Goal: Task Accomplishment & Management: Manage account settings

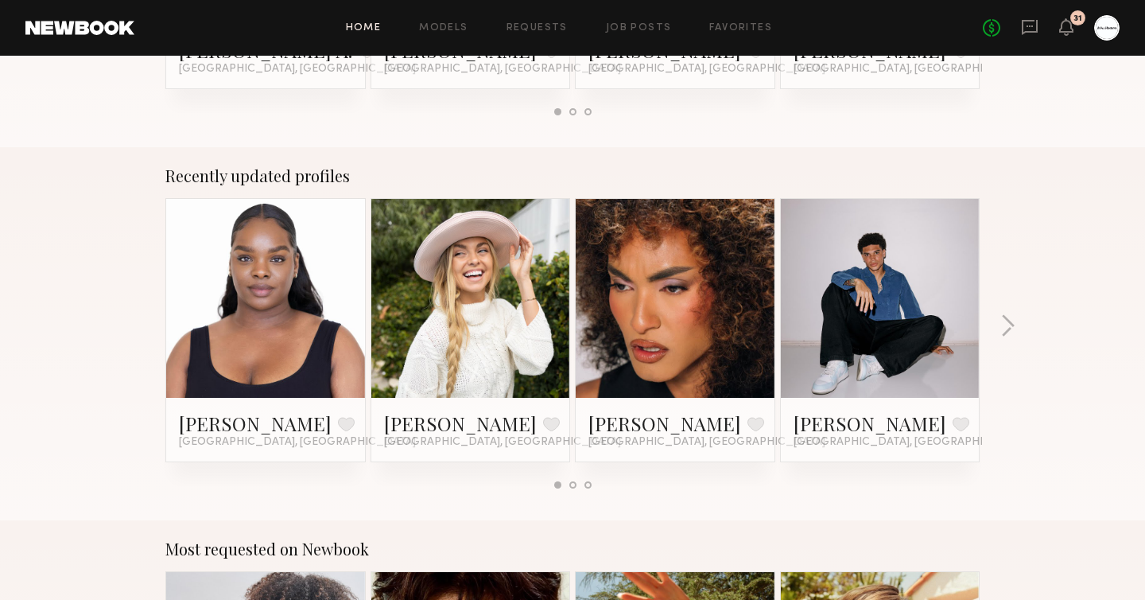
scroll to position [908, 0]
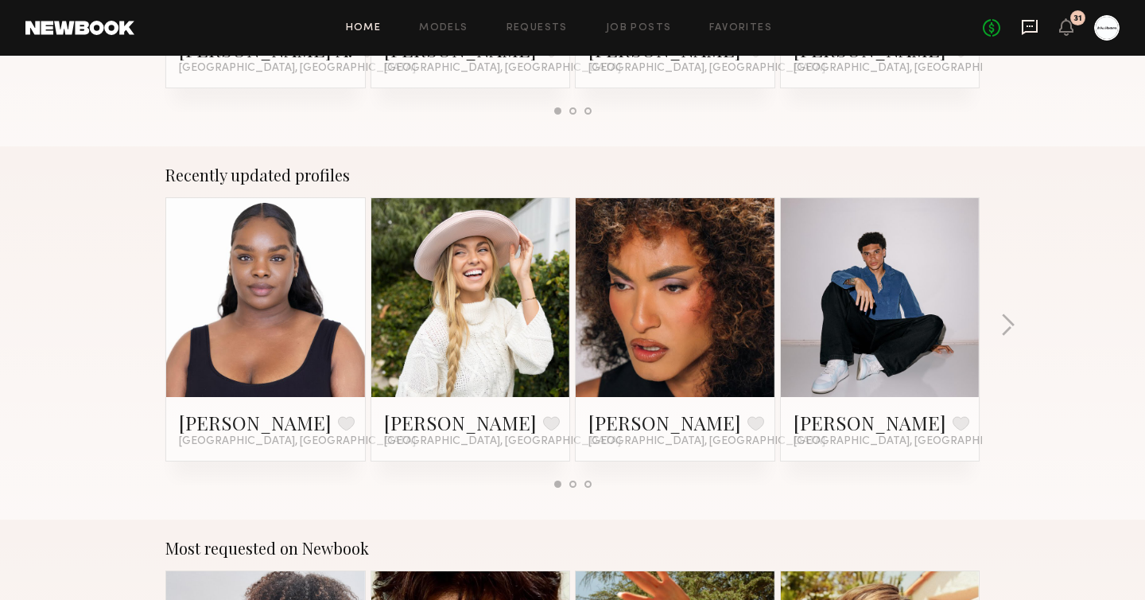
click at [1025, 32] on icon at bounding box center [1030, 27] width 16 height 15
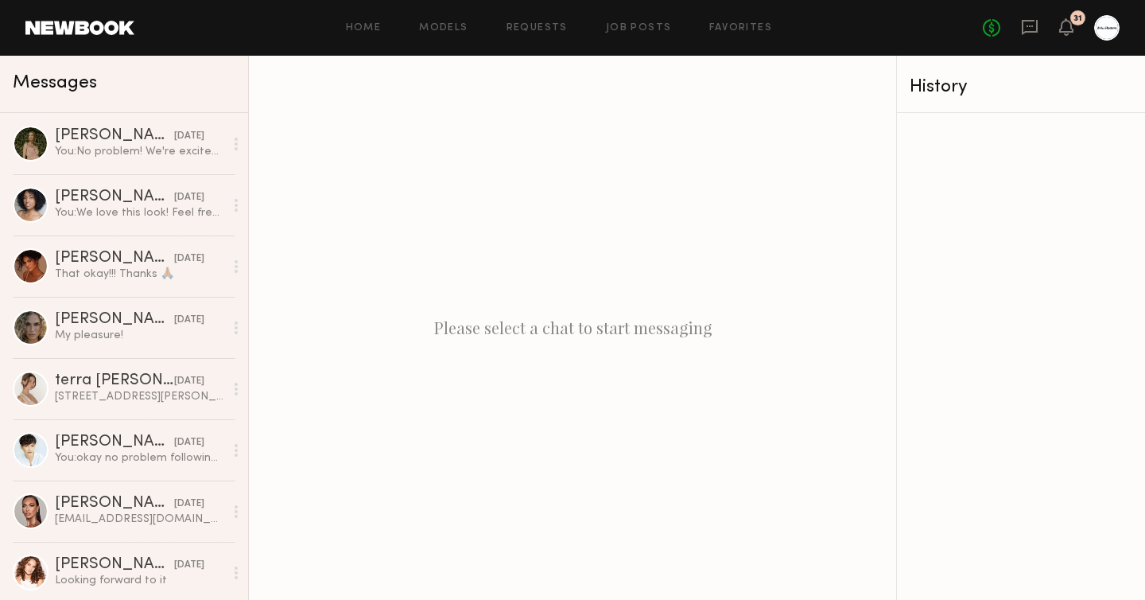
click at [1015, 28] on div "No fees up to $5,000 31" at bounding box center [1051, 27] width 137 height 25
click at [1026, 28] on icon at bounding box center [1029, 26] width 17 height 17
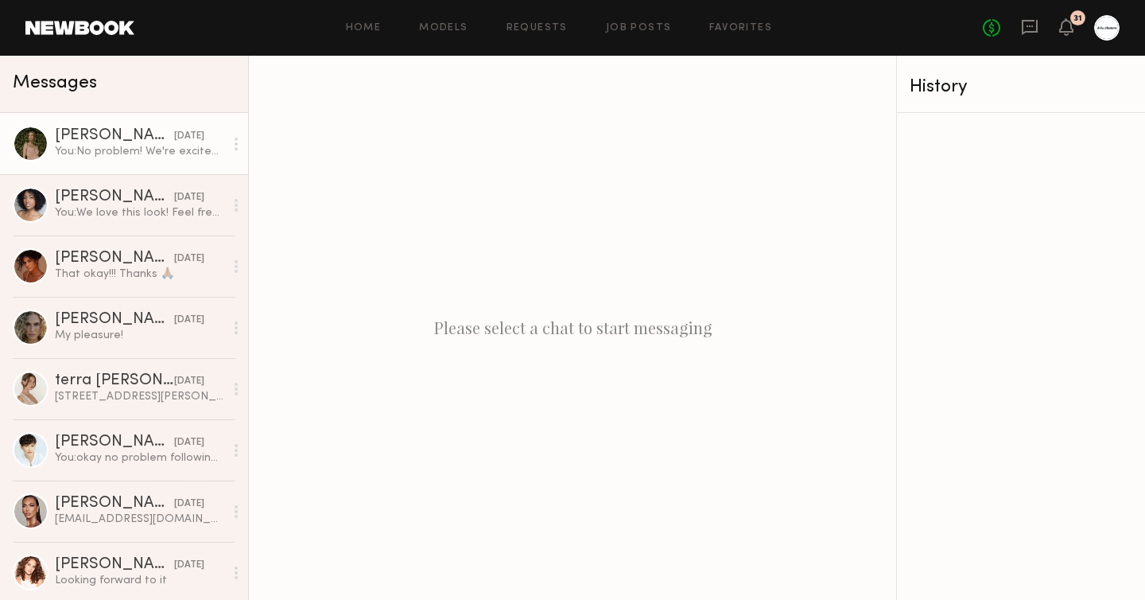
click at [118, 161] on link "[PERSON_NAME] [DATE] You: No problem! We're excited for [DATE]!" at bounding box center [124, 143] width 248 height 61
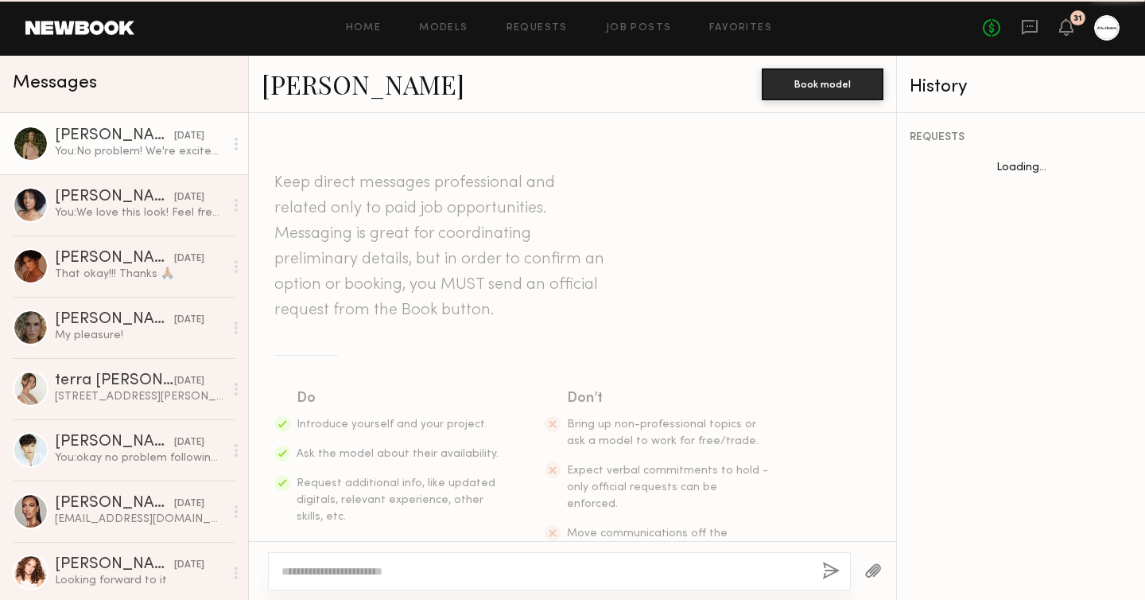
scroll to position [896, 0]
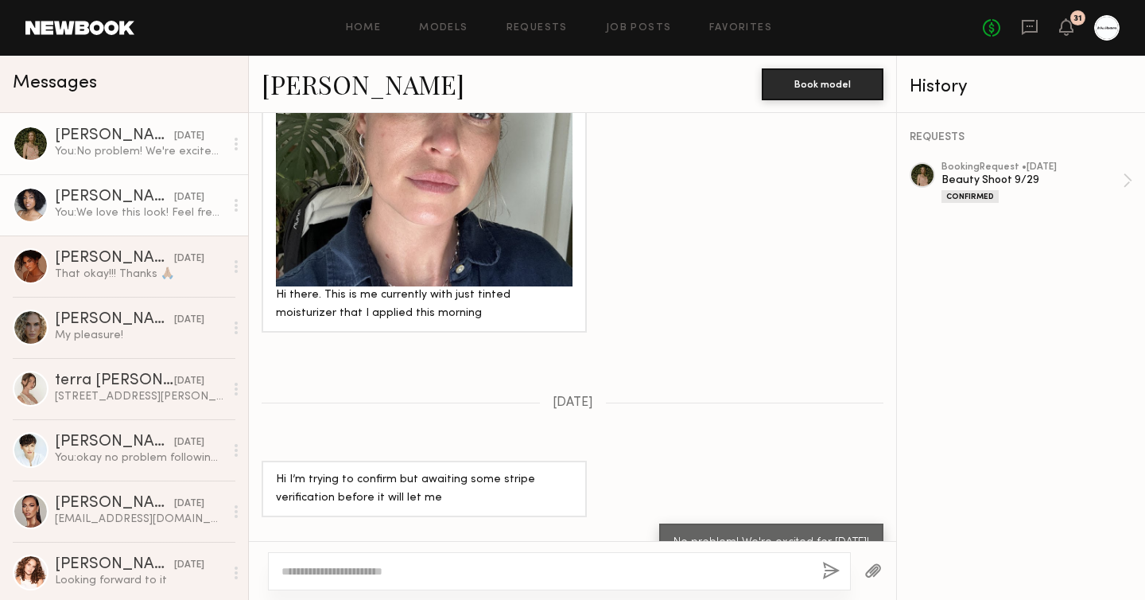
click at [124, 215] on div "You: We love this look! Feel free to bring a back up look too." at bounding box center [139, 212] width 169 height 15
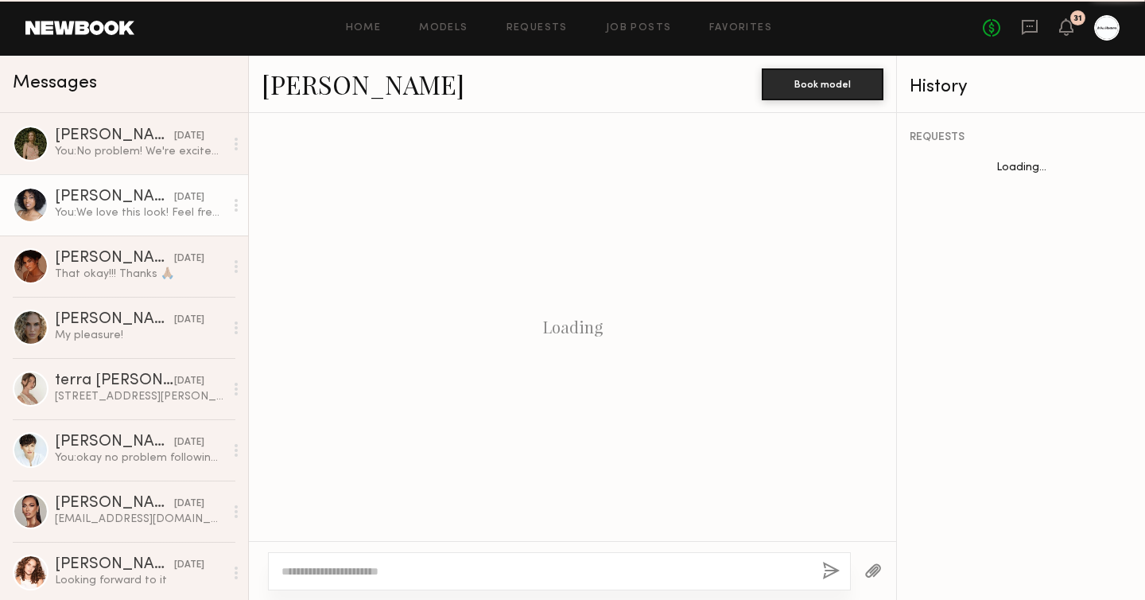
scroll to position [1597, 0]
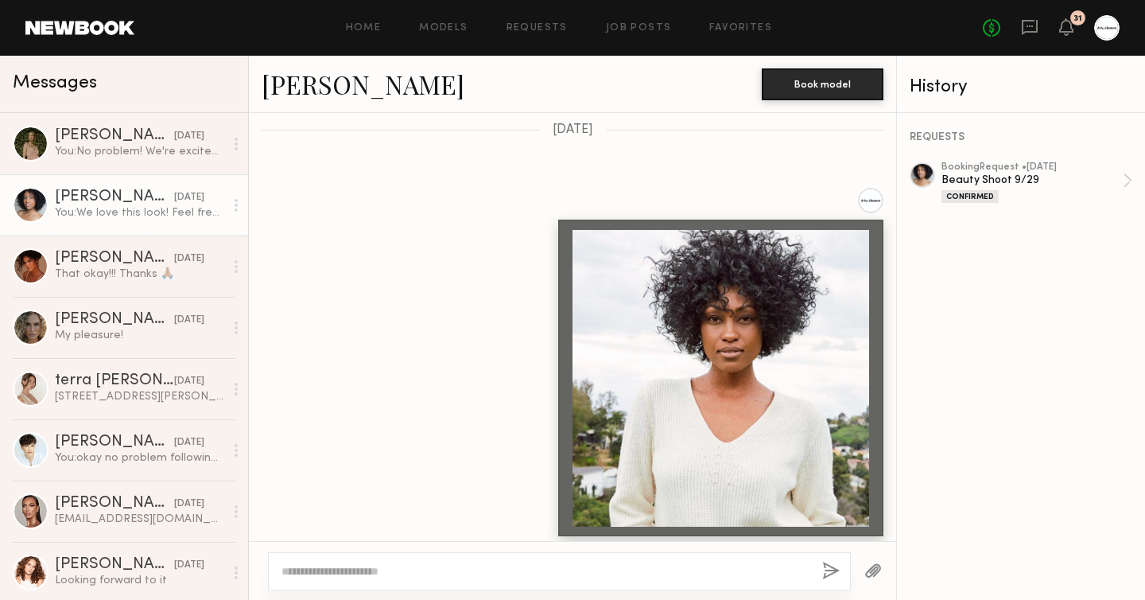
click at [420, 574] on textarea at bounding box center [545, 571] width 528 height 16
type textarea "********"
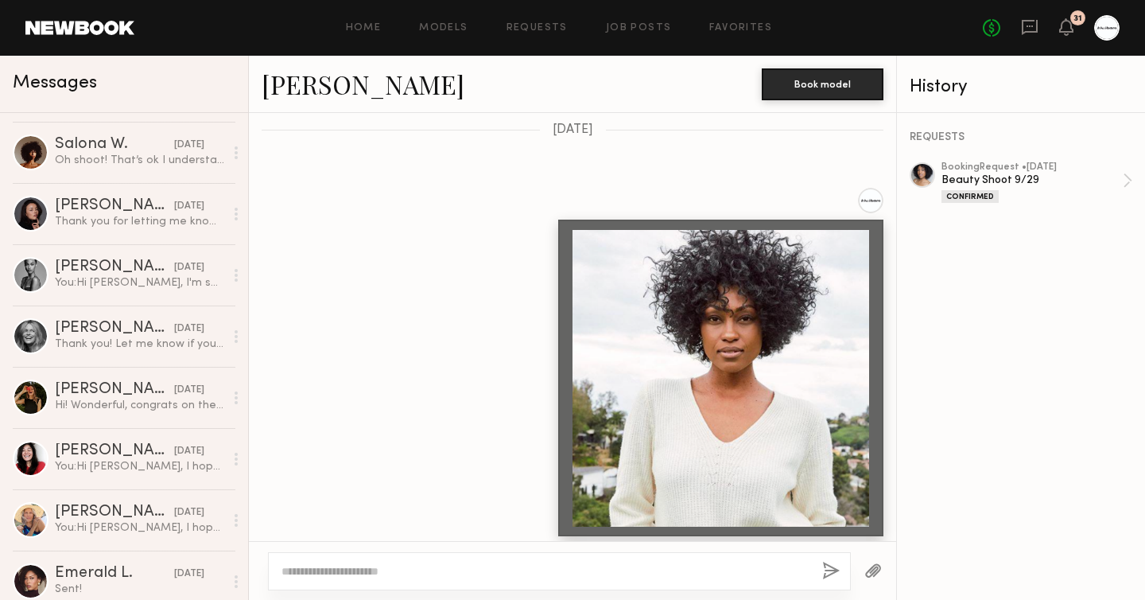
scroll to position [0, 0]
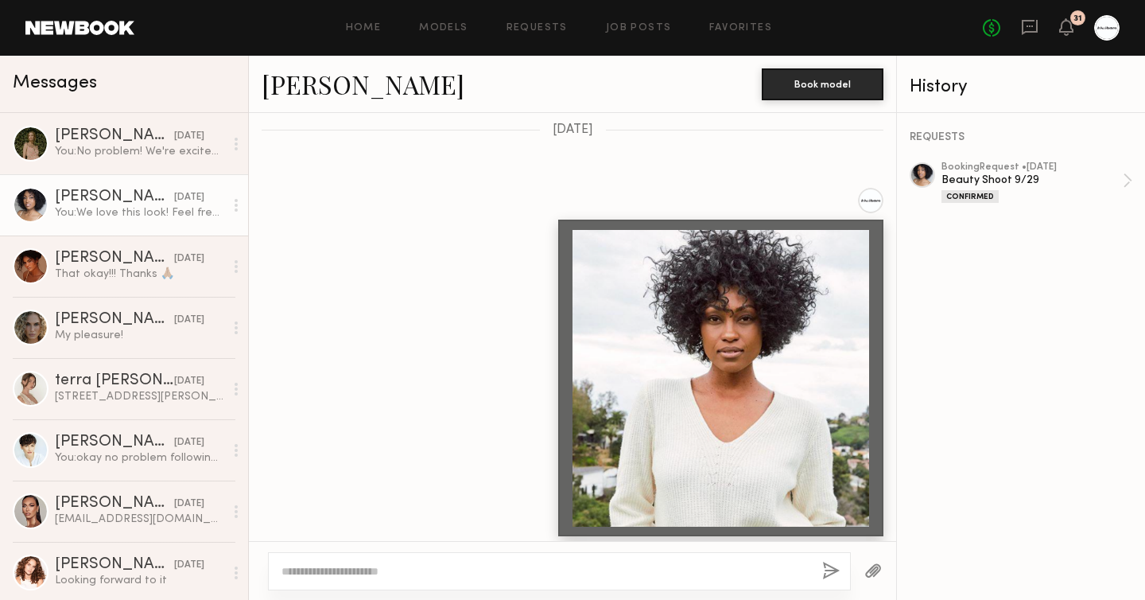
click at [1057, 19] on div "No fees up to $5,000 31" at bounding box center [1051, 27] width 137 height 25
click at [1062, 24] on icon at bounding box center [1066, 26] width 13 height 11
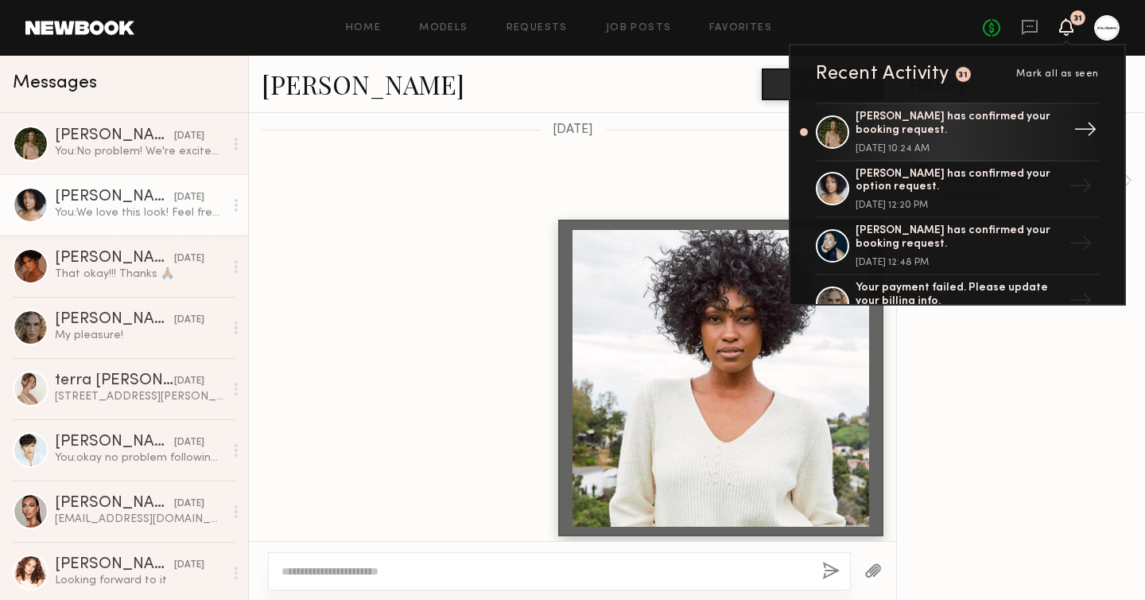
click at [980, 134] on div "[PERSON_NAME] has confirmed your booking request." at bounding box center [959, 124] width 207 height 27
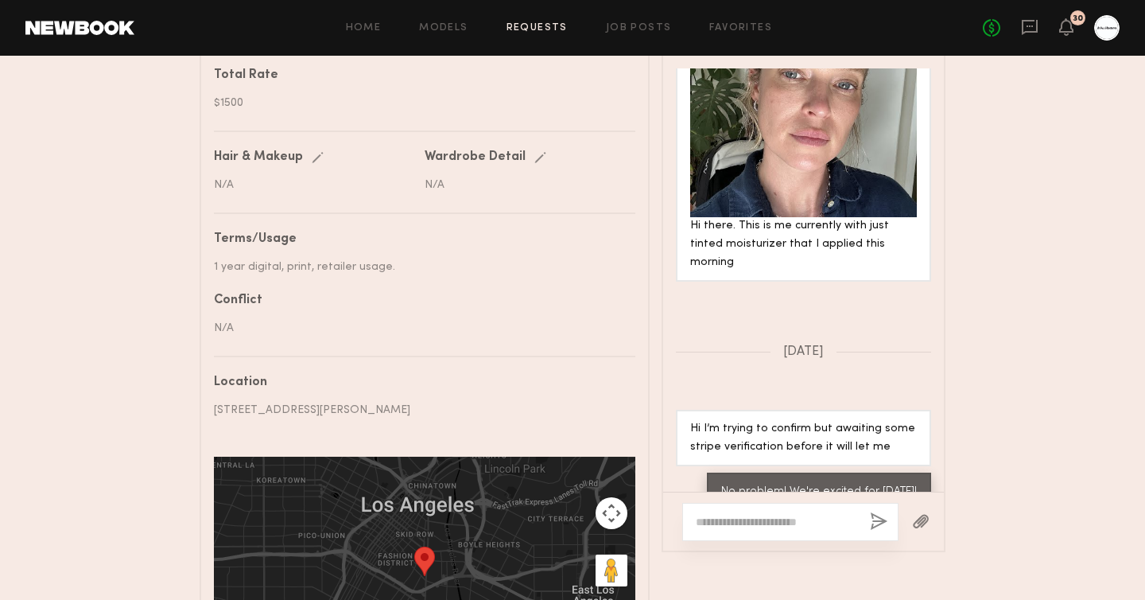
scroll to position [848, 0]
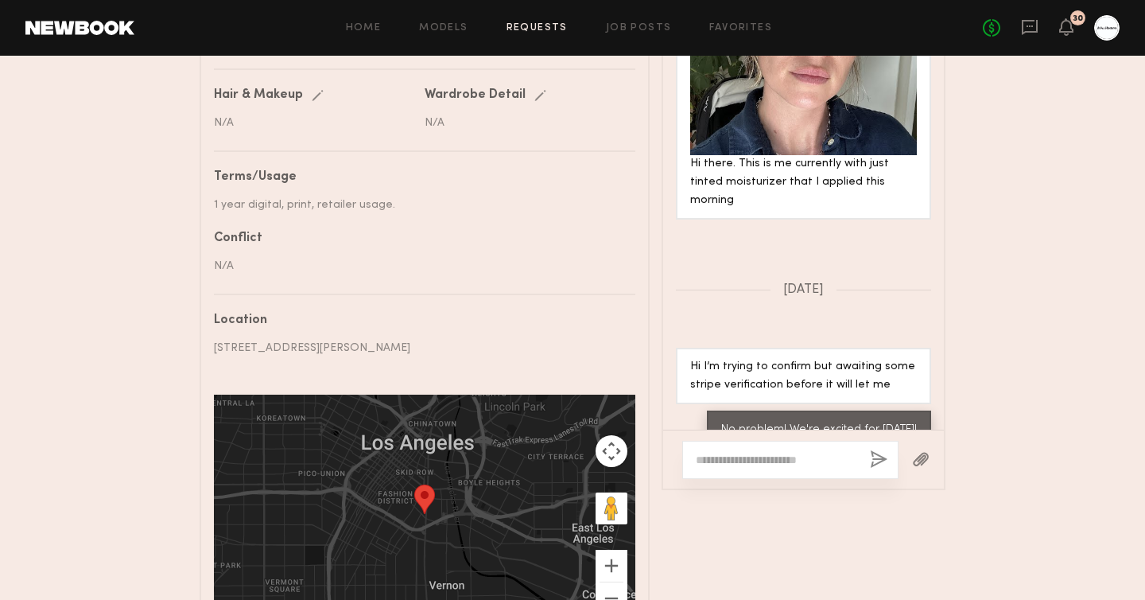
click at [769, 469] on div at bounding box center [790, 459] width 216 height 38
click at [743, 459] on textarea at bounding box center [776, 460] width 161 height 16
click at [1030, 40] on div "No fees up to $5,000 30" at bounding box center [1051, 27] width 137 height 25
click at [1026, 32] on icon at bounding box center [1030, 27] width 16 height 15
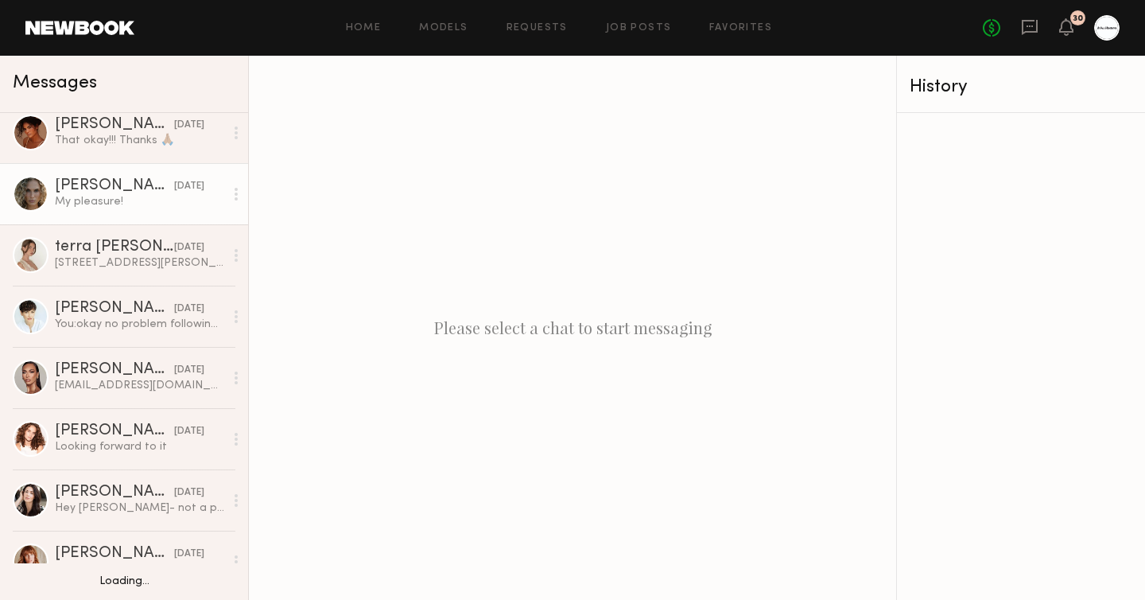
scroll to position [162, 0]
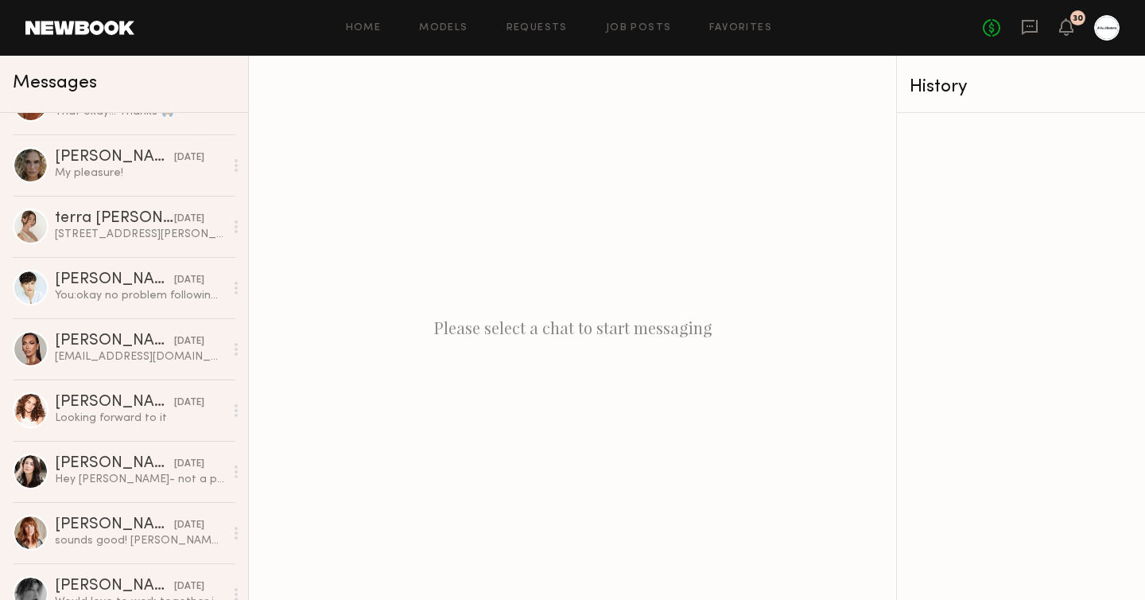
click at [1108, 21] on div at bounding box center [1106, 27] width 25 height 25
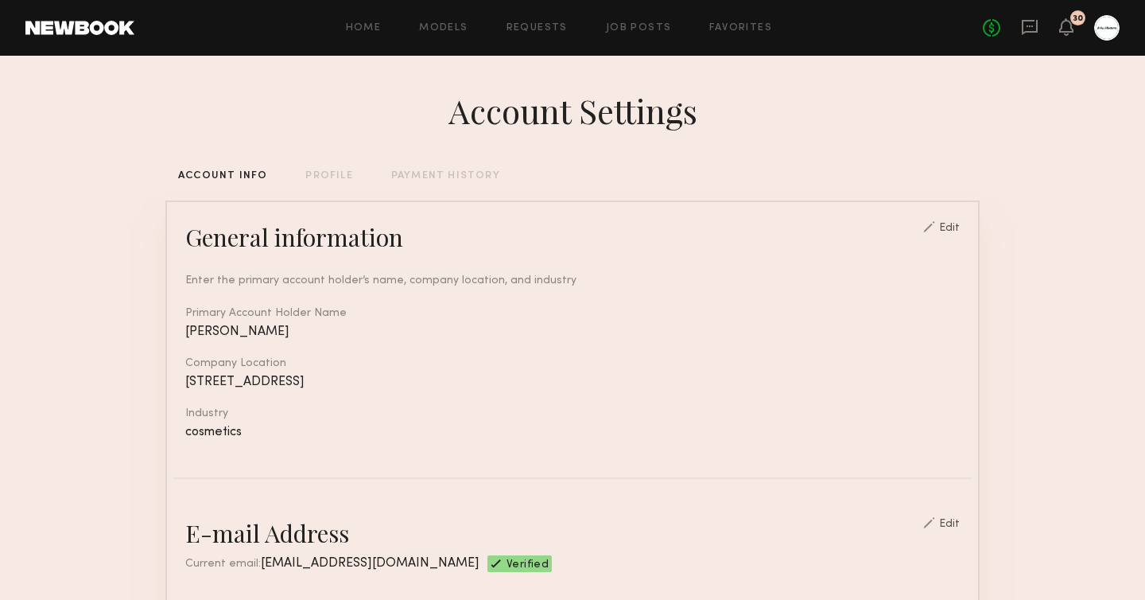
click at [1015, 24] on div "No fees up to $5,000 30" at bounding box center [1051, 27] width 137 height 25
click at [1054, 25] on div "No fees up to $5,000 30" at bounding box center [1051, 27] width 137 height 25
click at [1063, 25] on icon at bounding box center [1066, 26] width 13 height 11
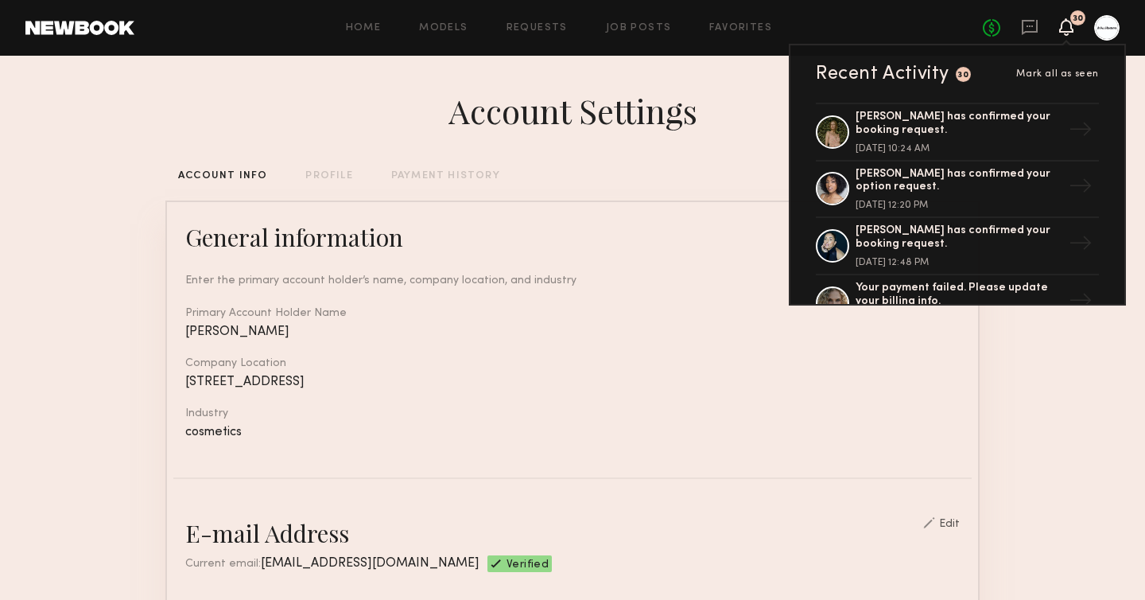
click at [646, 34] on div "Home Models Requests Job Posts Favorites Sign Out No fees up to $5,000 30 Recen…" at bounding box center [626, 27] width 985 height 25
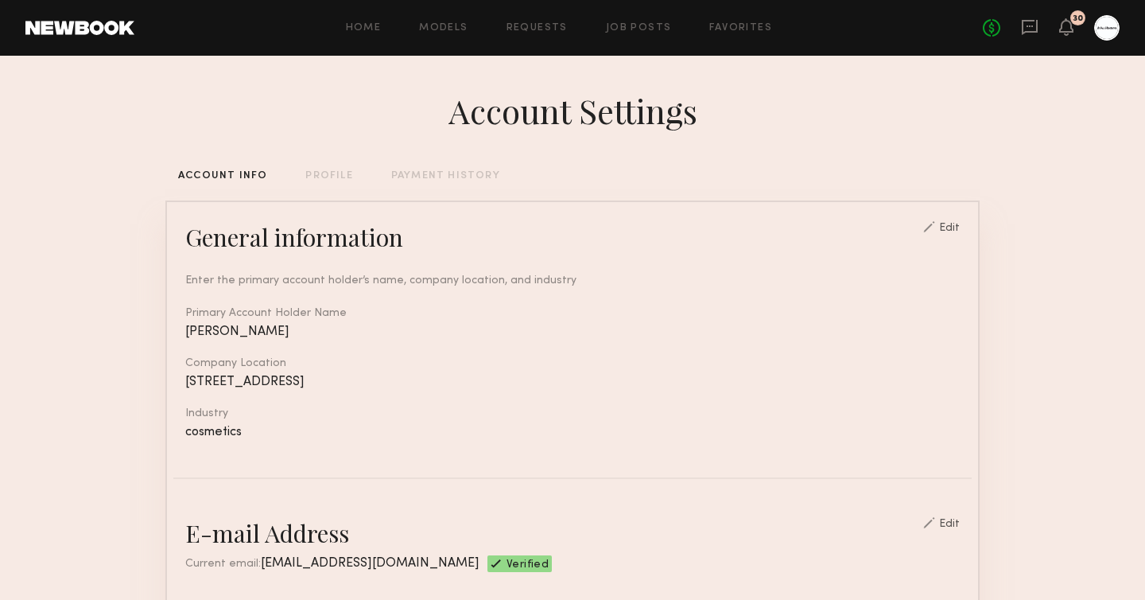
click at [646, 33] on div "Home Models Requests Job Posts Favorites Sign Out No fees up to $5,000 30" at bounding box center [626, 27] width 985 height 25
click at [646, 23] on link "Job Posts" at bounding box center [639, 28] width 66 height 10
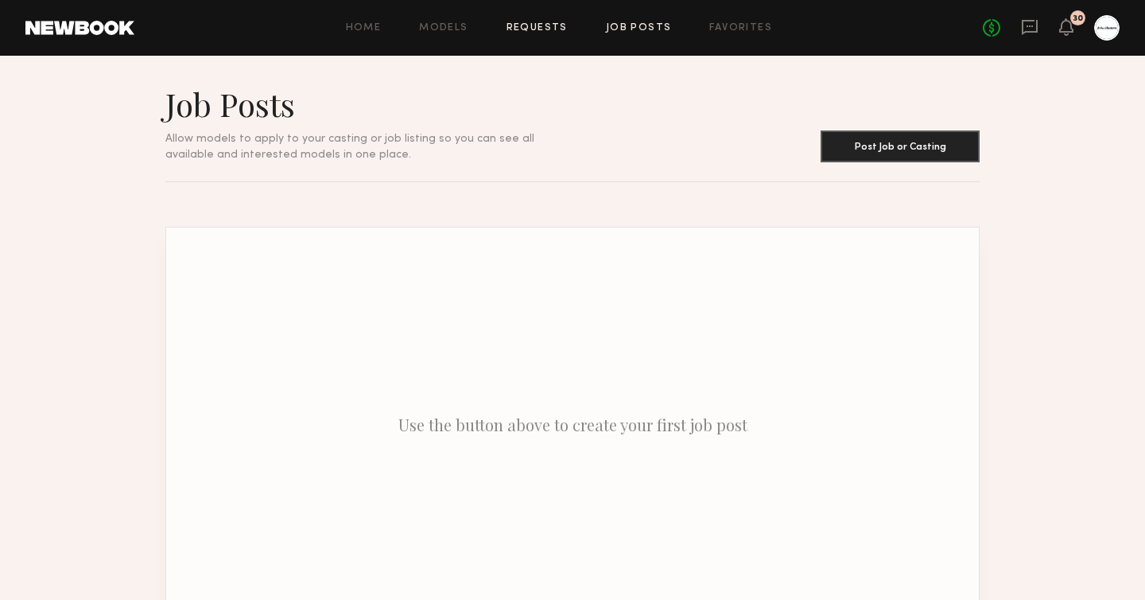
click at [537, 31] on link "Requests" at bounding box center [536, 28] width 61 height 10
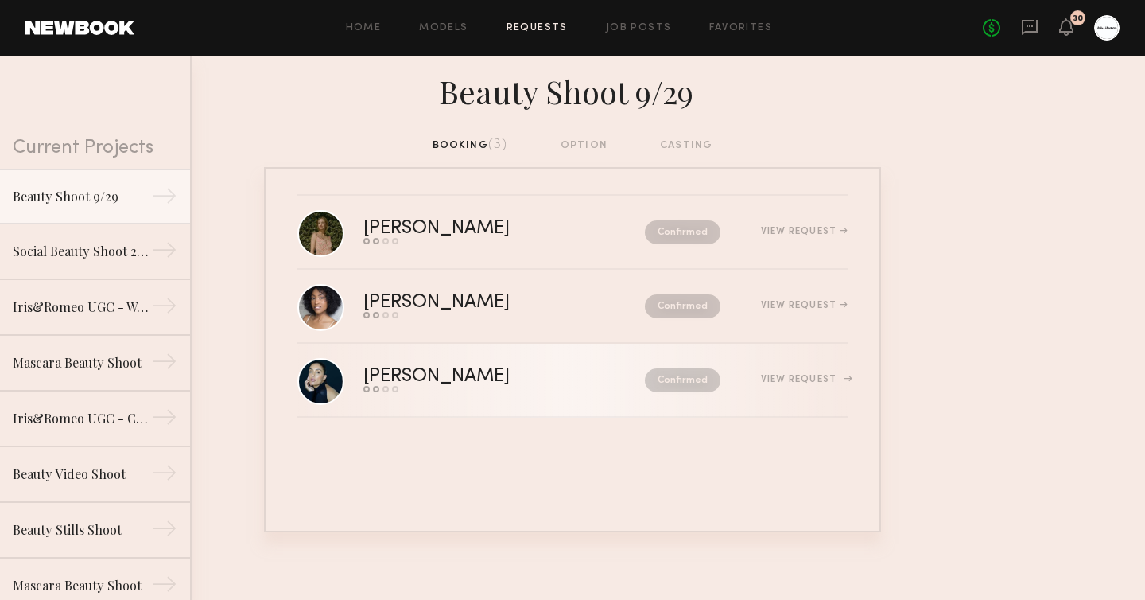
click at [463, 371] on div "[PERSON_NAME]" at bounding box center [470, 376] width 214 height 18
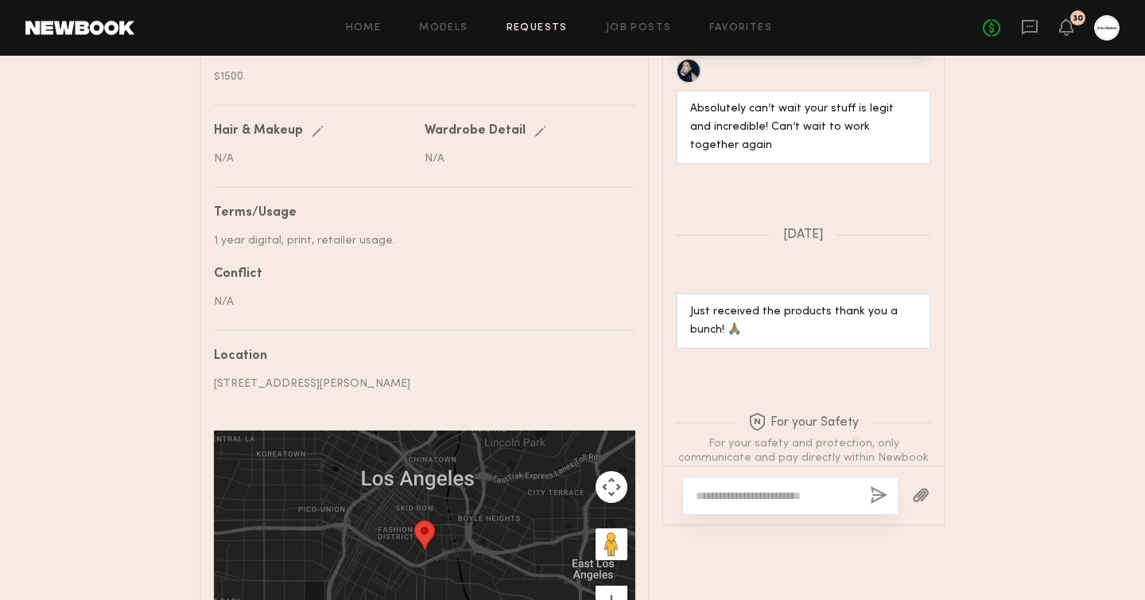
scroll to position [953, 0]
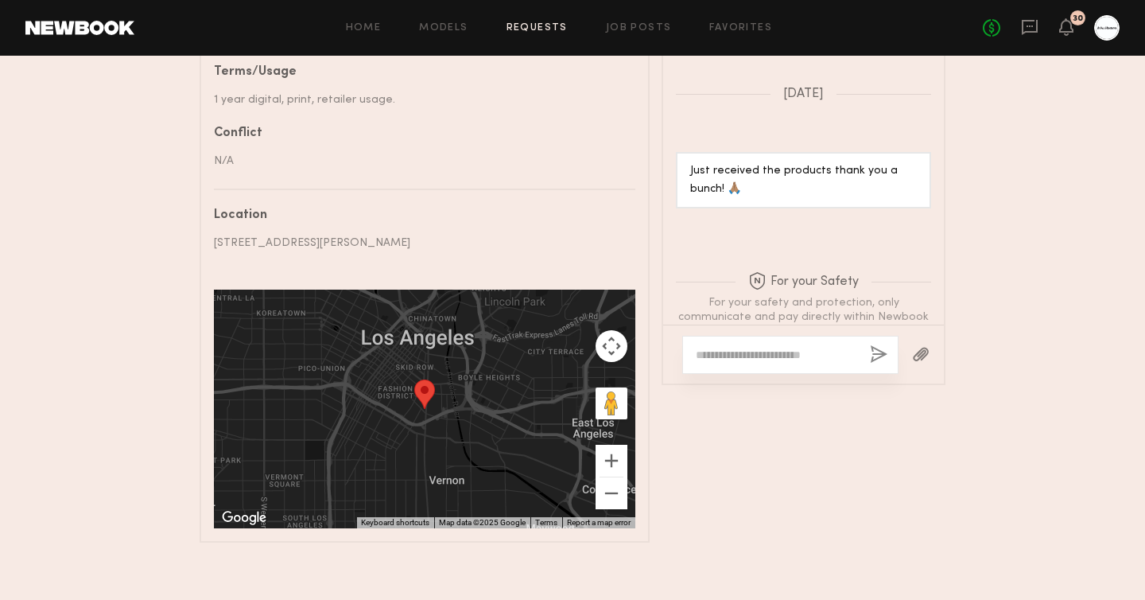
click at [747, 336] on div at bounding box center [790, 355] width 216 height 38
click at [752, 365] on div at bounding box center [790, 355] width 216 height 38
click at [753, 356] on textarea at bounding box center [776, 355] width 161 height 16
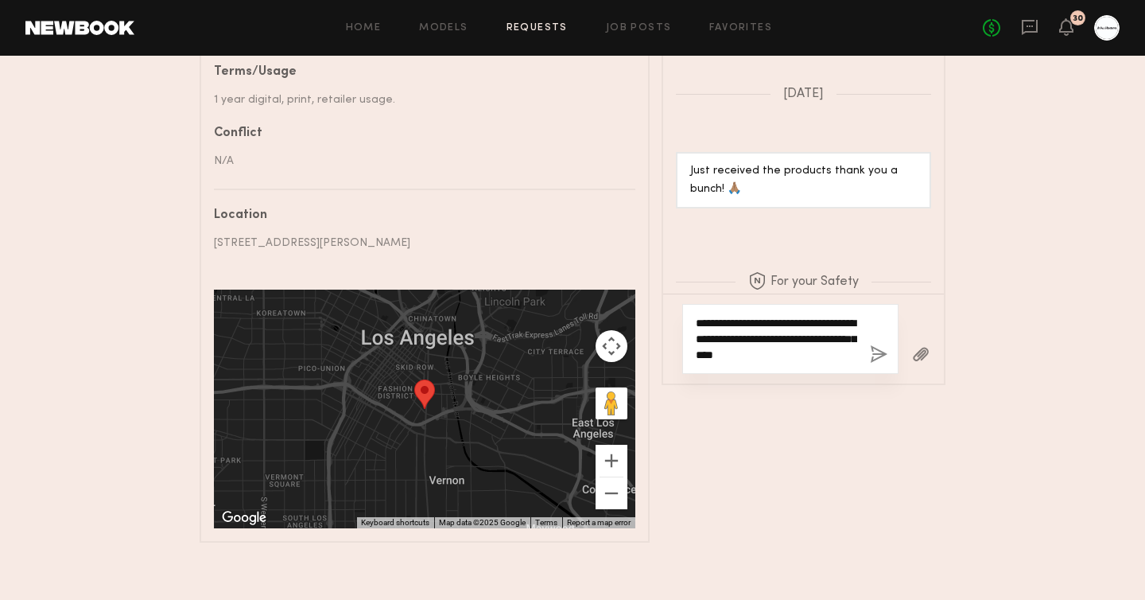
drag, startPoint x: 834, startPoint y: 357, endPoint x: 743, endPoint y: 351, distance: 90.8
click at [743, 351] on textarea "**********" at bounding box center [776, 339] width 161 height 48
click at [799, 343] on textarea "**********" at bounding box center [776, 339] width 161 height 48
click at [798, 343] on textarea "**********" at bounding box center [776, 339] width 161 height 48
type textarea "**********"
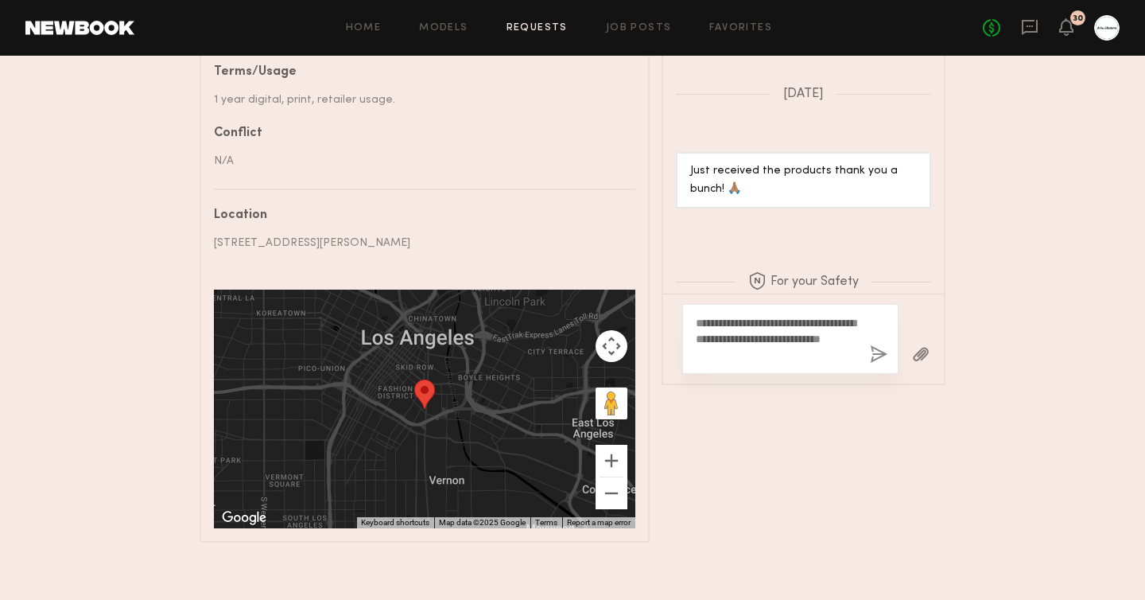
click at [874, 352] on button "button" at bounding box center [878, 355] width 17 height 20
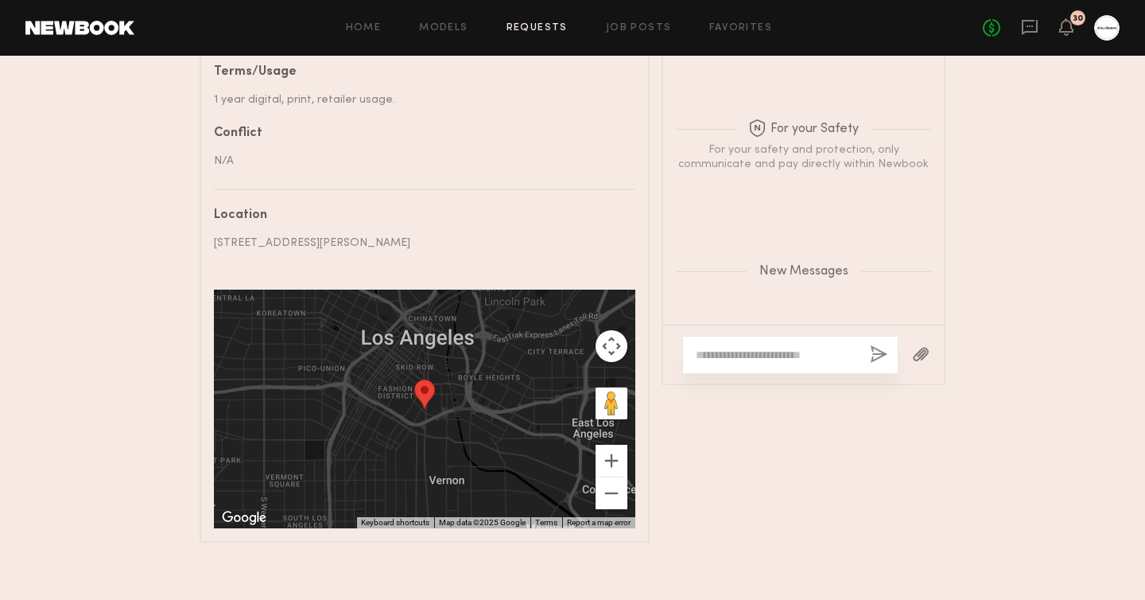
scroll to position [1793, 0]
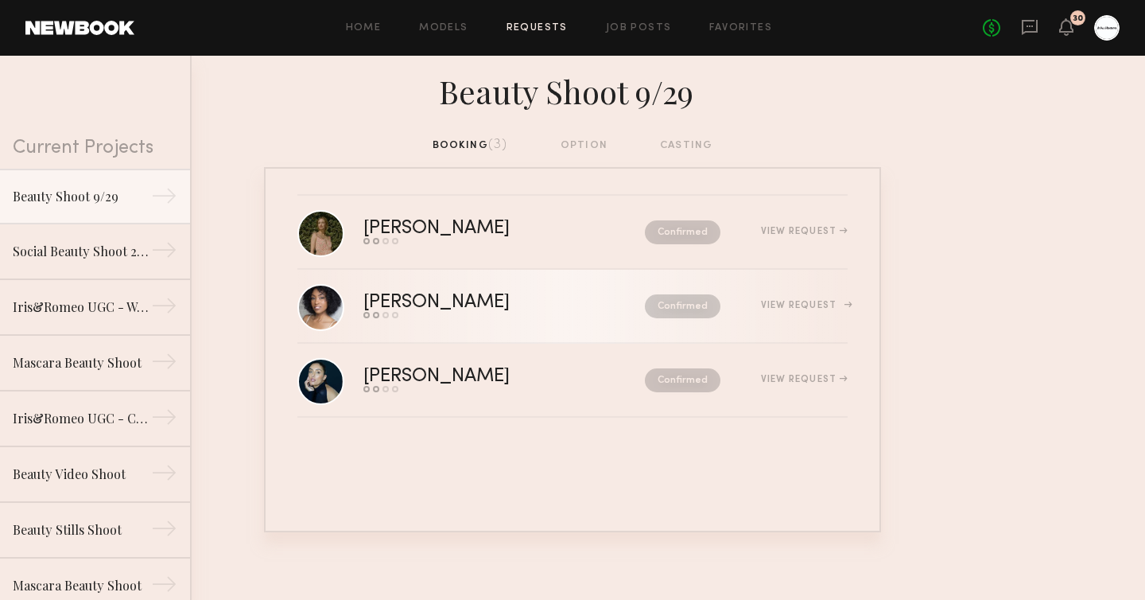
click at [580, 298] on div "Confirmed" at bounding box center [648, 306] width 143 height 24
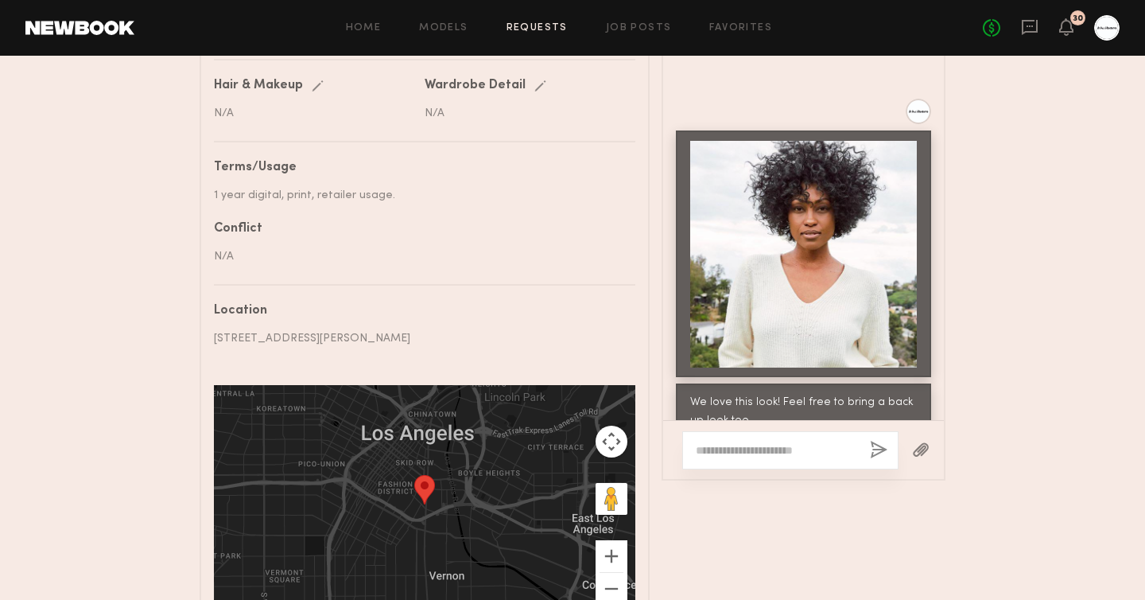
scroll to position [858, 0]
click at [812, 434] on div at bounding box center [790, 449] width 216 height 38
click at [796, 445] on textarea at bounding box center [776, 449] width 161 height 16
type textarea "*"
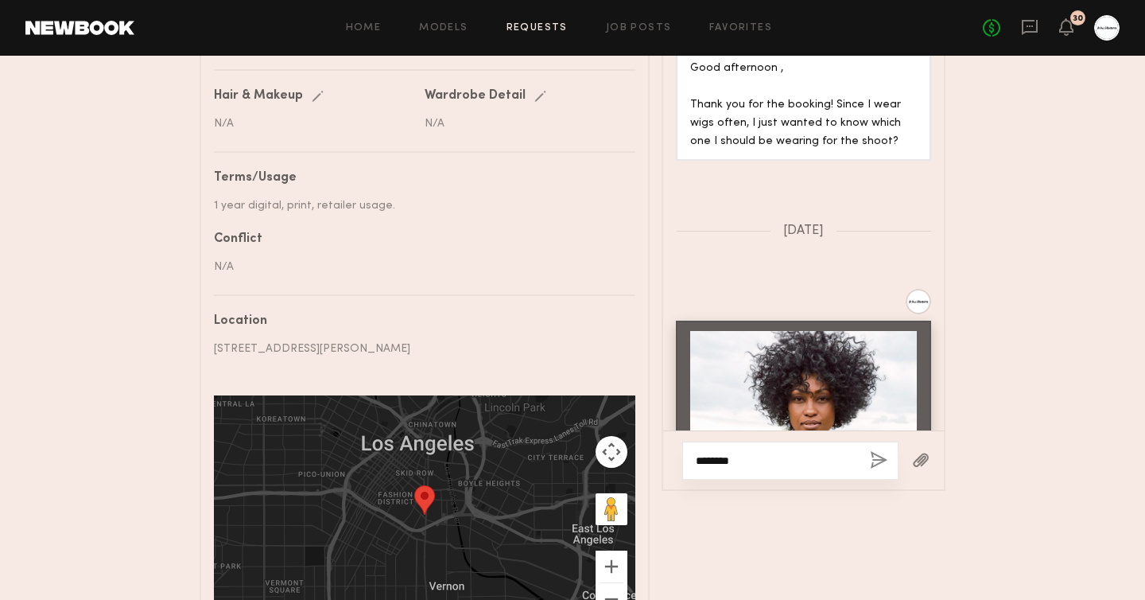
scroll to position [848, 0]
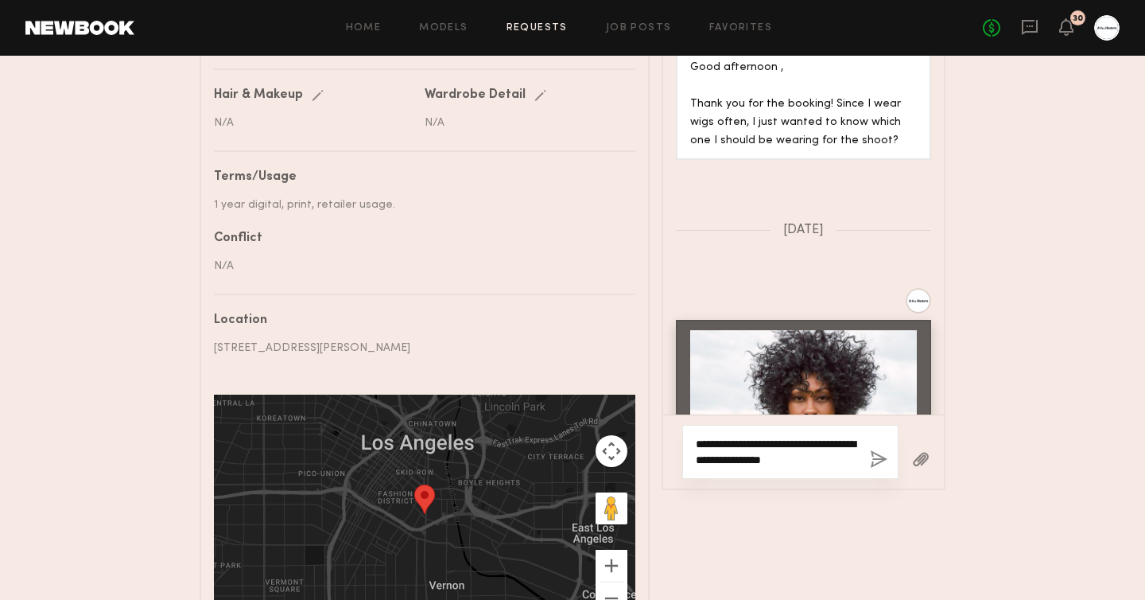
click at [778, 450] on textarea "**********" at bounding box center [776, 452] width 161 height 32
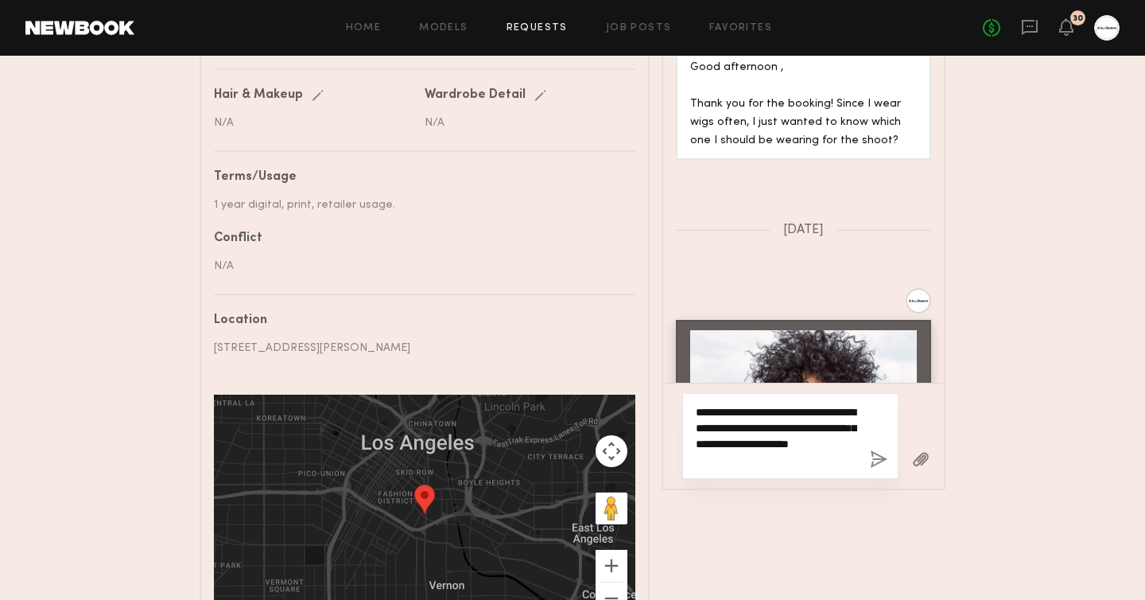
click at [797, 464] on textarea "**********" at bounding box center [776, 436] width 161 height 64
type textarea "**********"
click at [873, 464] on button "button" at bounding box center [878, 460] width 17 height 20
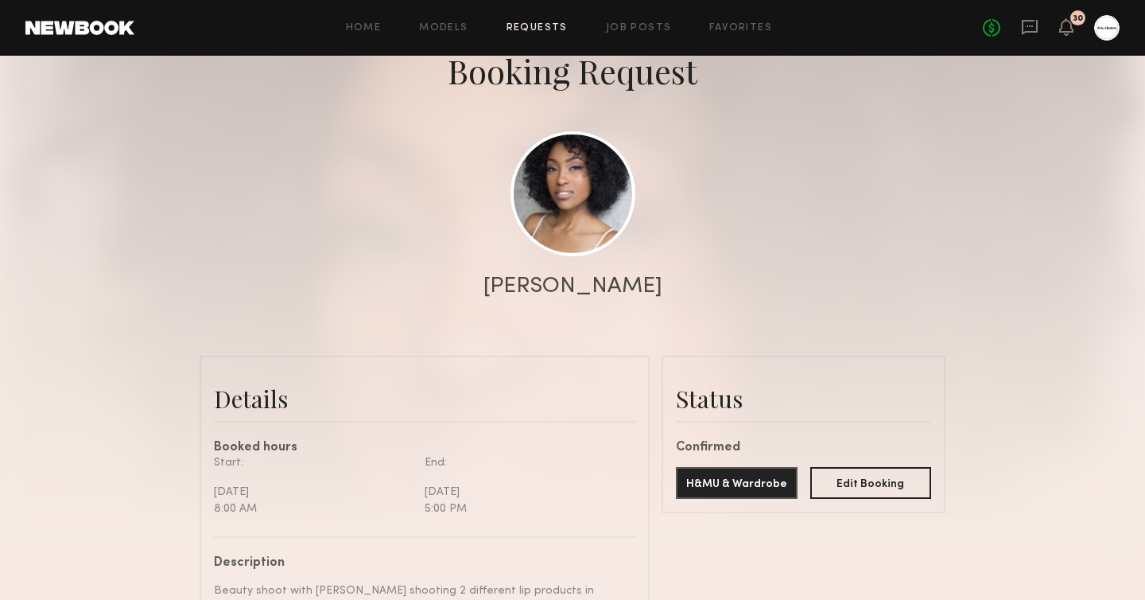
scroll to position [9, 0]
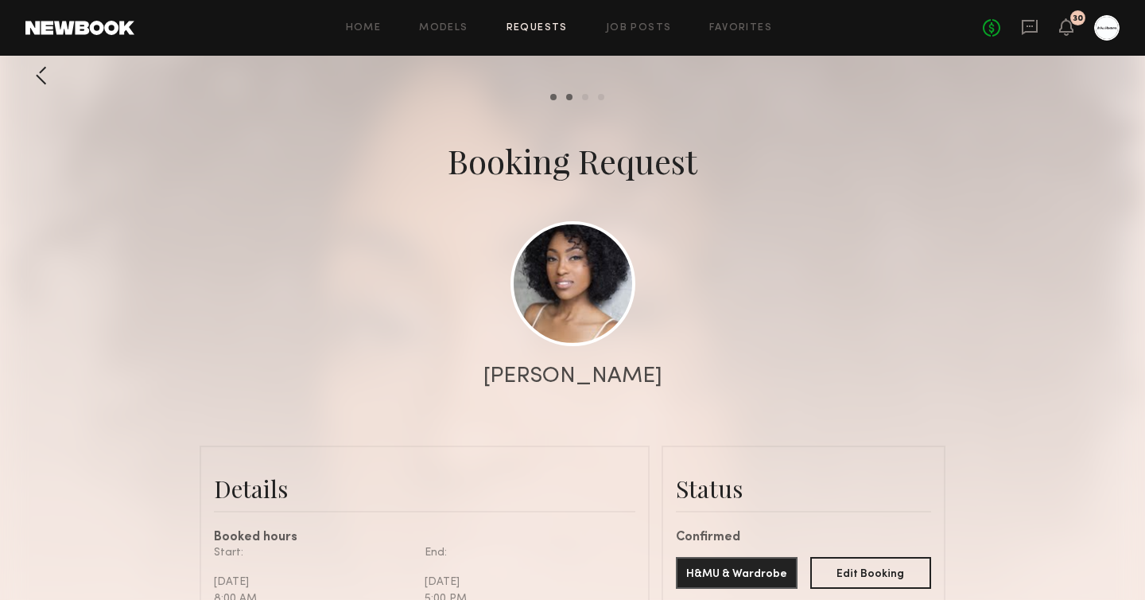
click at [18, 68] on div at bounding box center [572, 309] width 1145 height 636
click at [36, 77] on div at bounding box center [41, 76] width 32 height 32
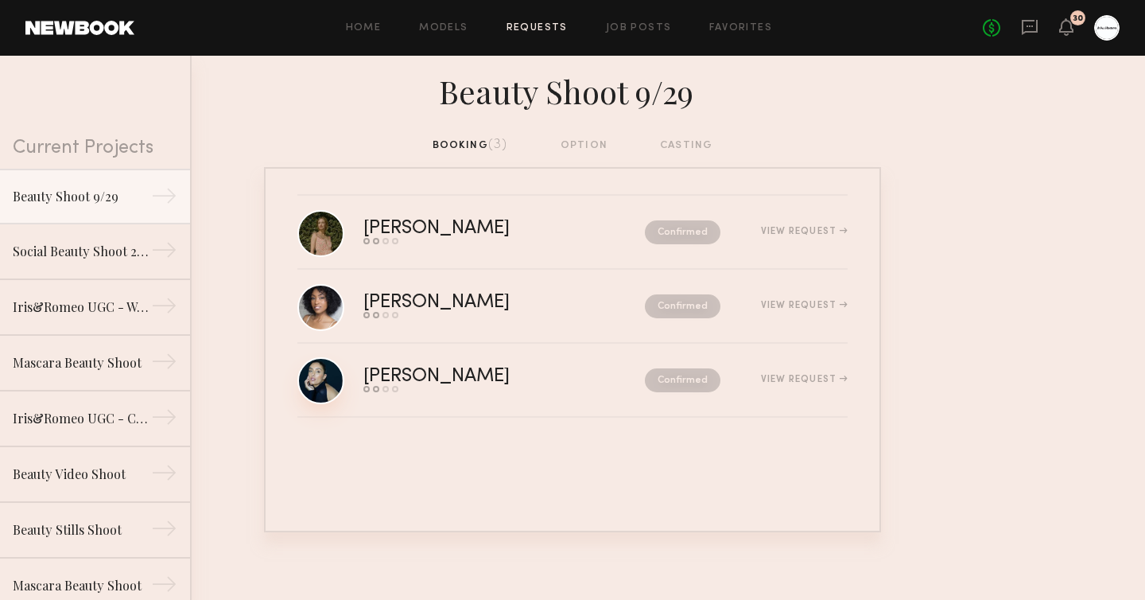
click at [320, 373] on link at bounding box center [320, 380] width 47 height 47
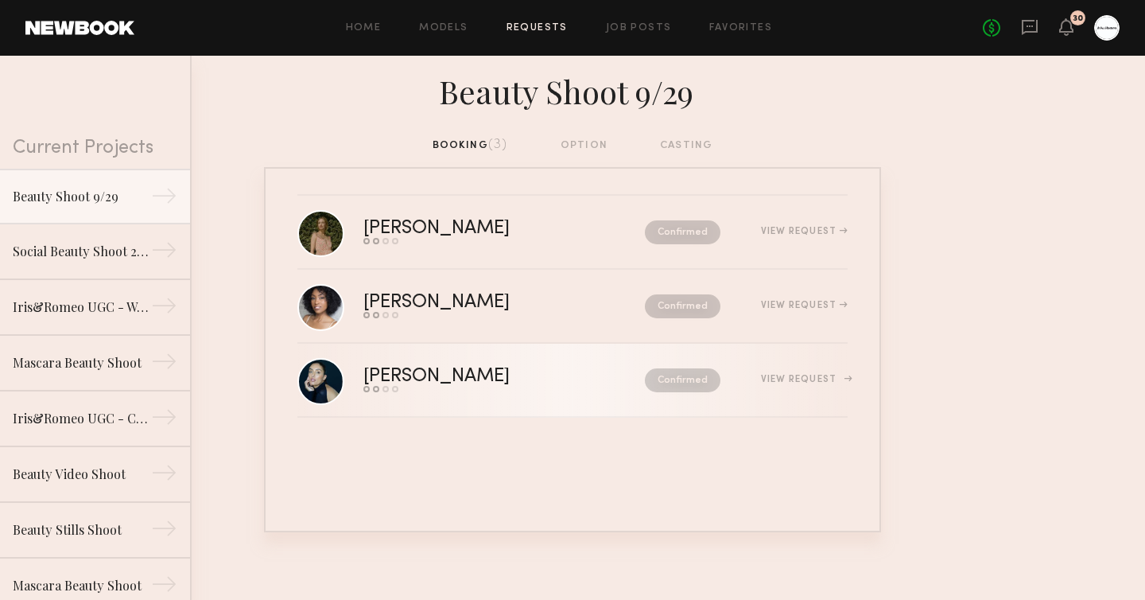
click at [825, 367] on div "[PERSON_NAME] Send request Model response Review hours worked Pay model Confirm…" at bounding box center [605, 379] width 484 height 25
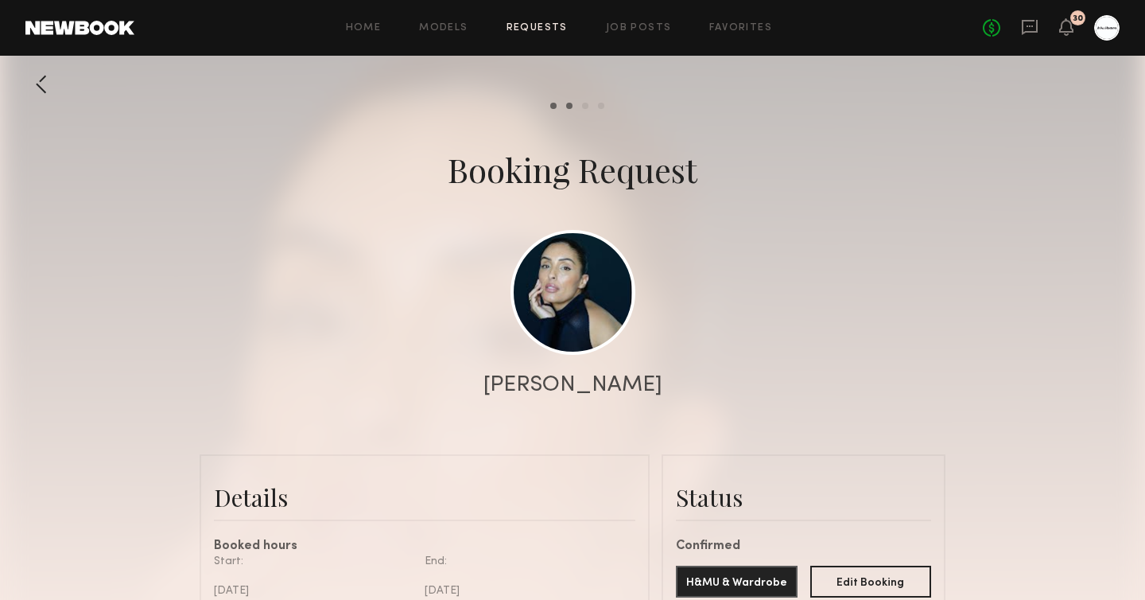
click at [572, 114] on div at bounding box center [572, 318] width 1145 height 636
click at [588, 103] on common-progress-item "Pay model" at bounding box center [596, 106] width 16 height 6
click at [585, 107] on div "Review hours worked" at bounding box center [585, 106] width 6 height 6
click at [604, 106] on div "Send request Model response Review hours worked Pay model" at bounding box center [572, 106] width 1145 height 6
click at [600, 105] on div "Pay model" at bounding box center [601, 106] width 6 height 6
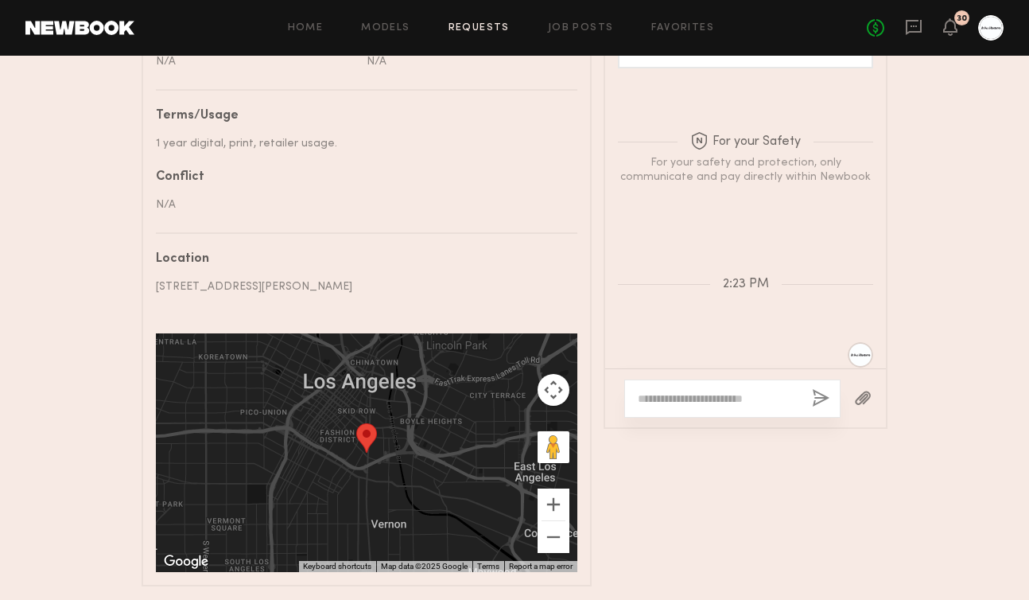
scroll to position [972, 0]
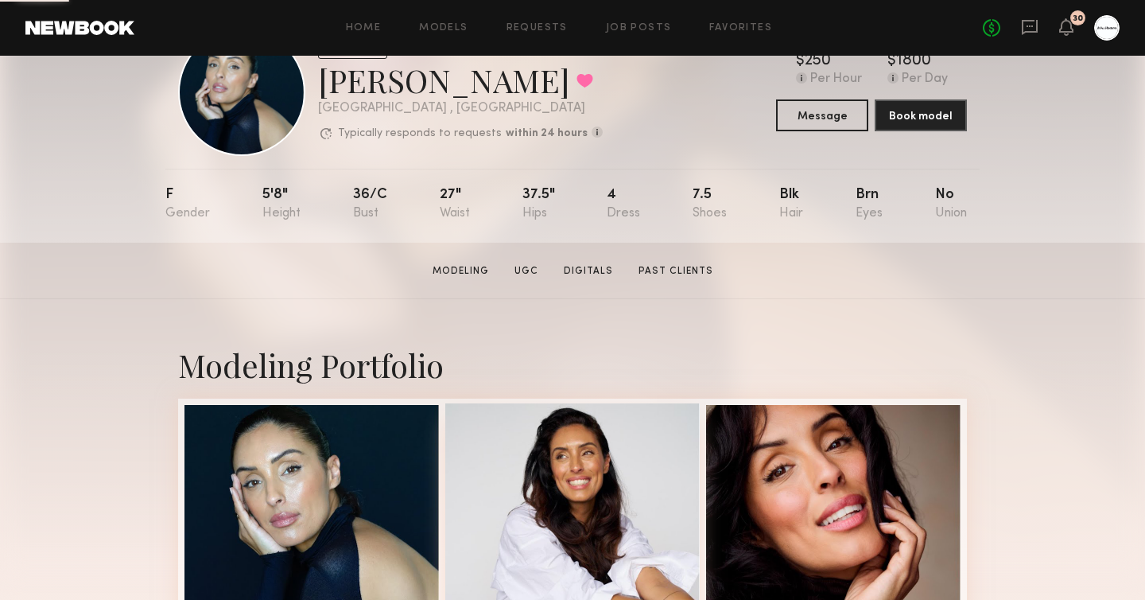
scroll to position [76, 0]
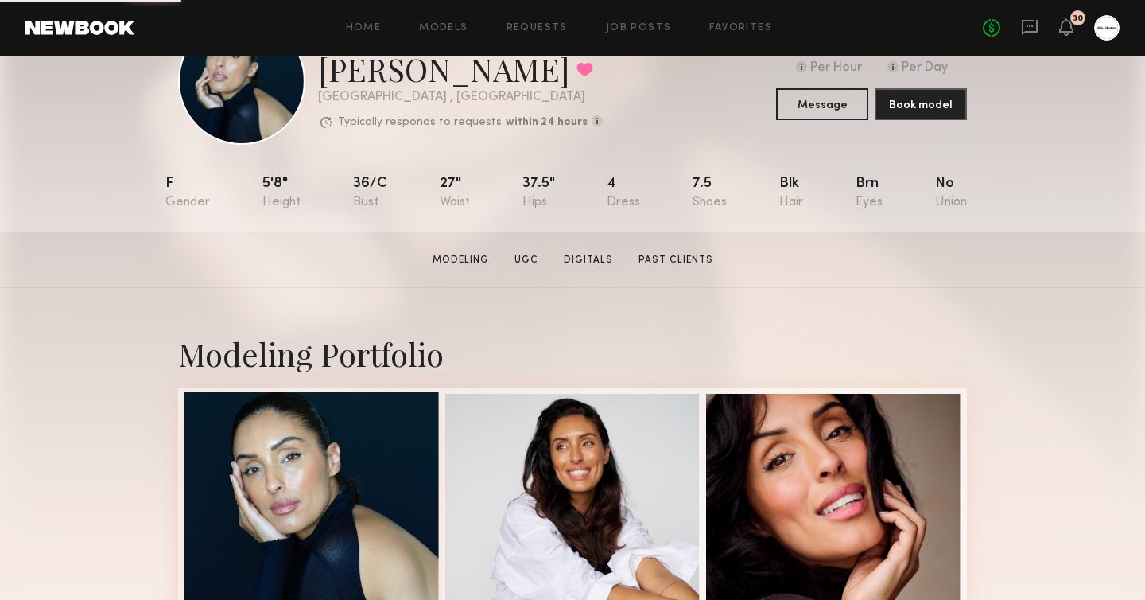
click at [359, 499] on div at bounding box center [311, 519] width 254 height 254
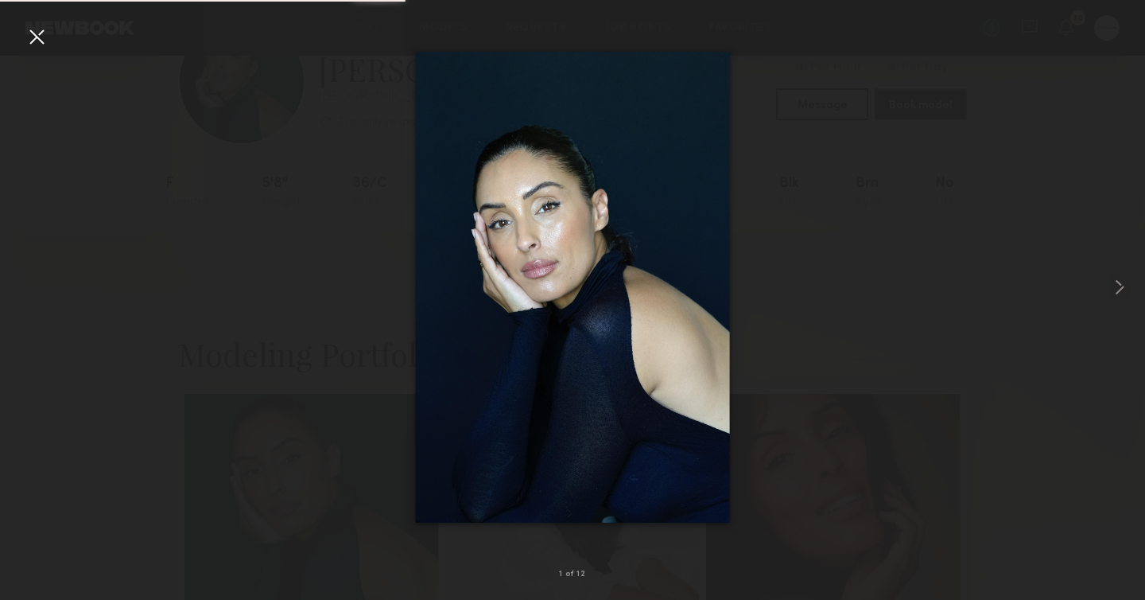
click at [37, 39] on div at bounding box center [36, 36] width 25 height 25
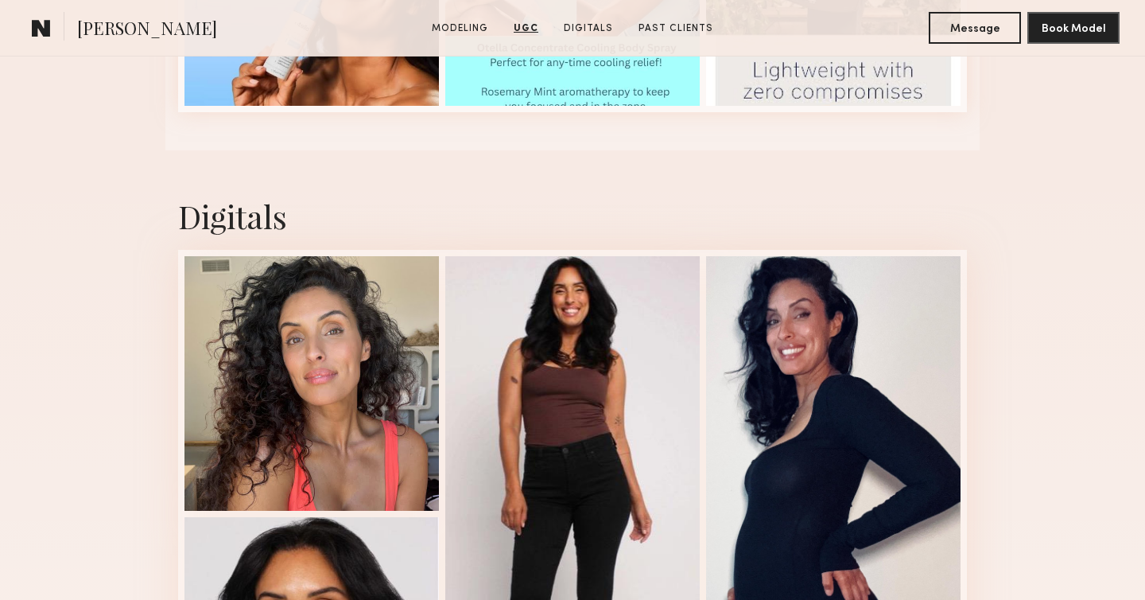
scroll to position [3018, 0]
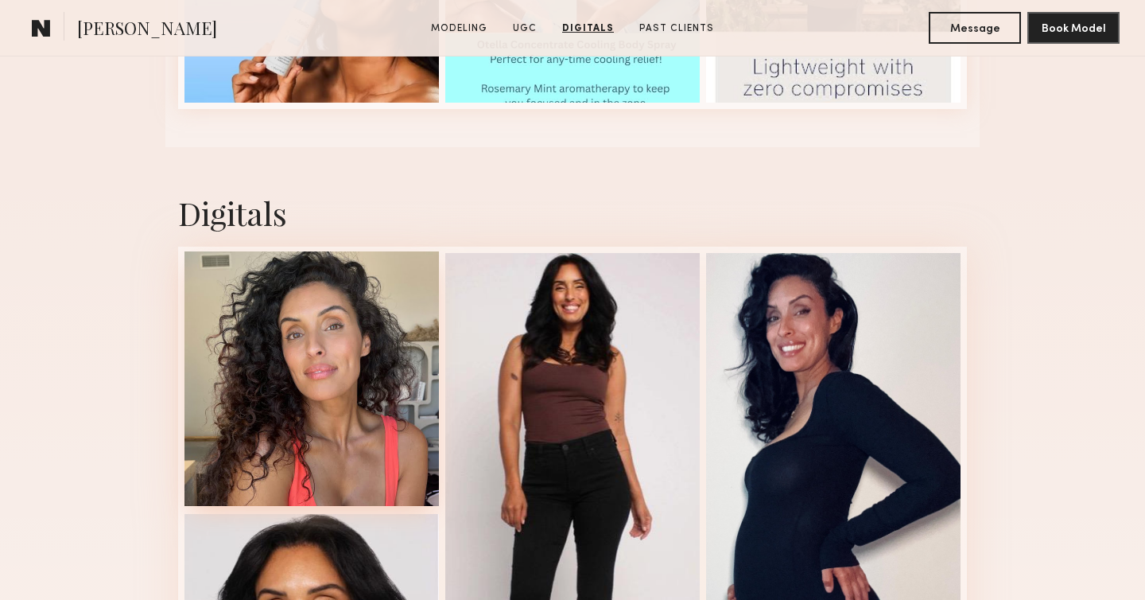
click at [372, 289] on div at bounding box center [311, 378] width 254 height 254
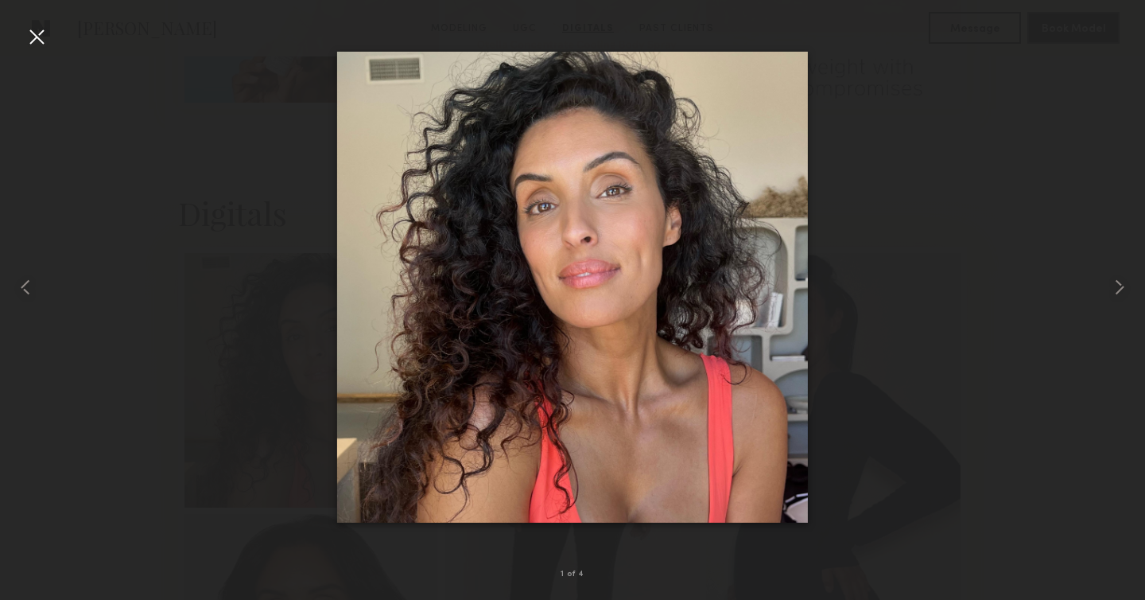
click at [955, 372] on div at bounding box center [572, 286] width 1145 height 523
click at [45, 42] on div at bounding box center [36, 36] width 25 height 25
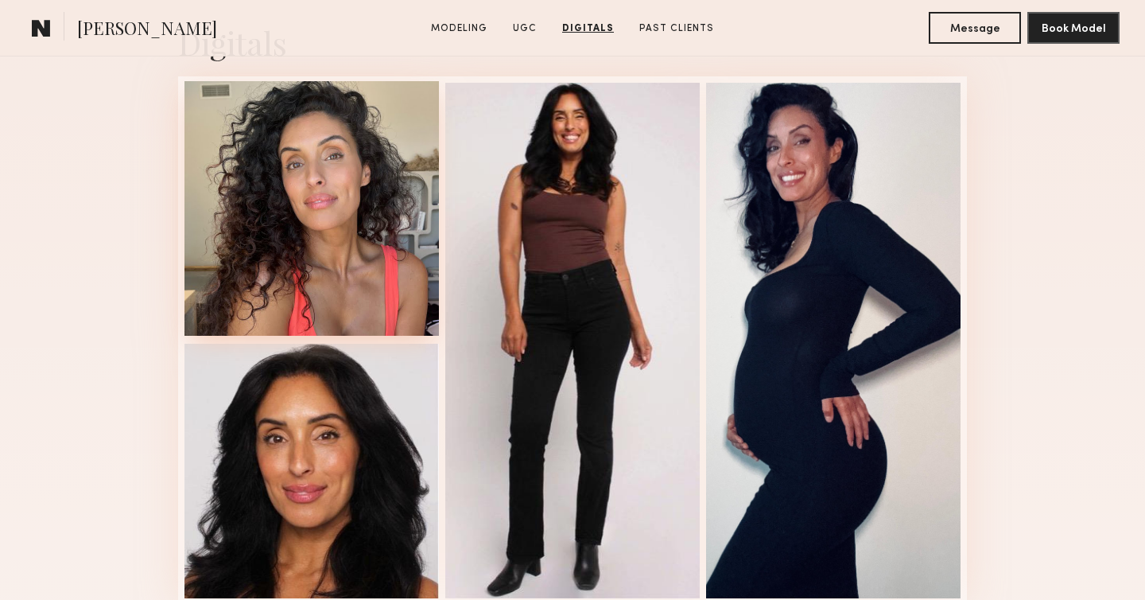
scroll to position [3232, 0]
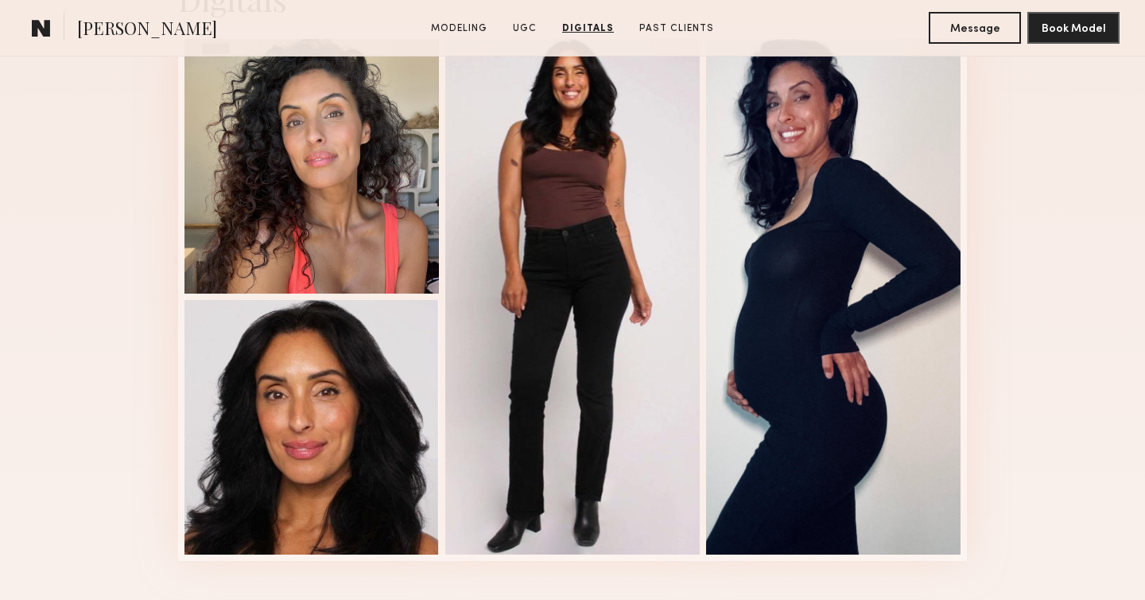
click at [564, 22] on link "Digitals" at bounding box center [588, 28] width 64 height 14
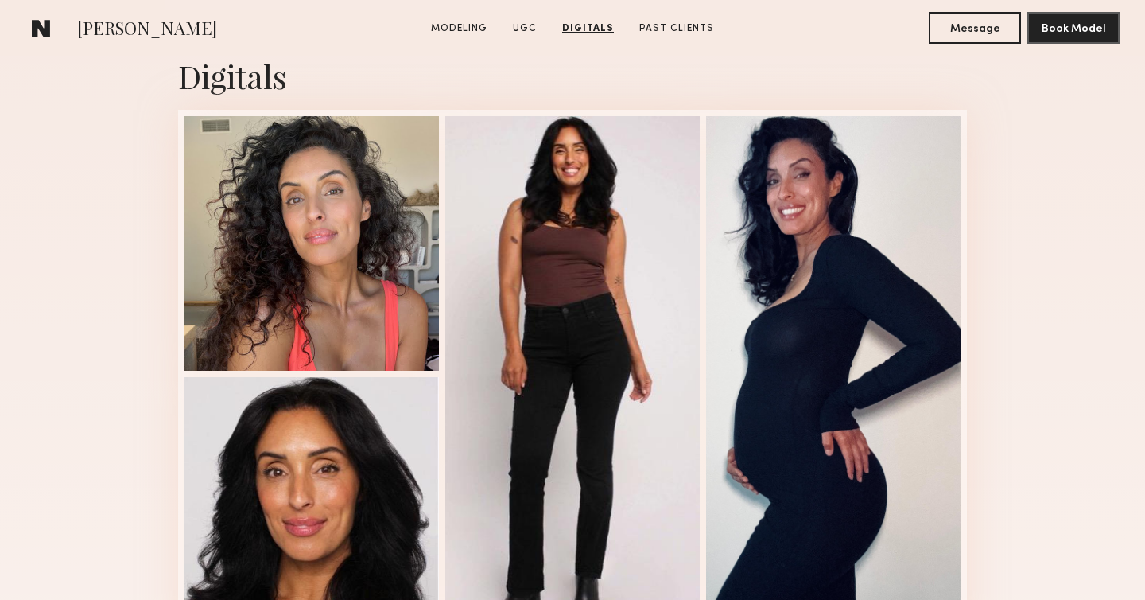
scroll to position [3071, 0]
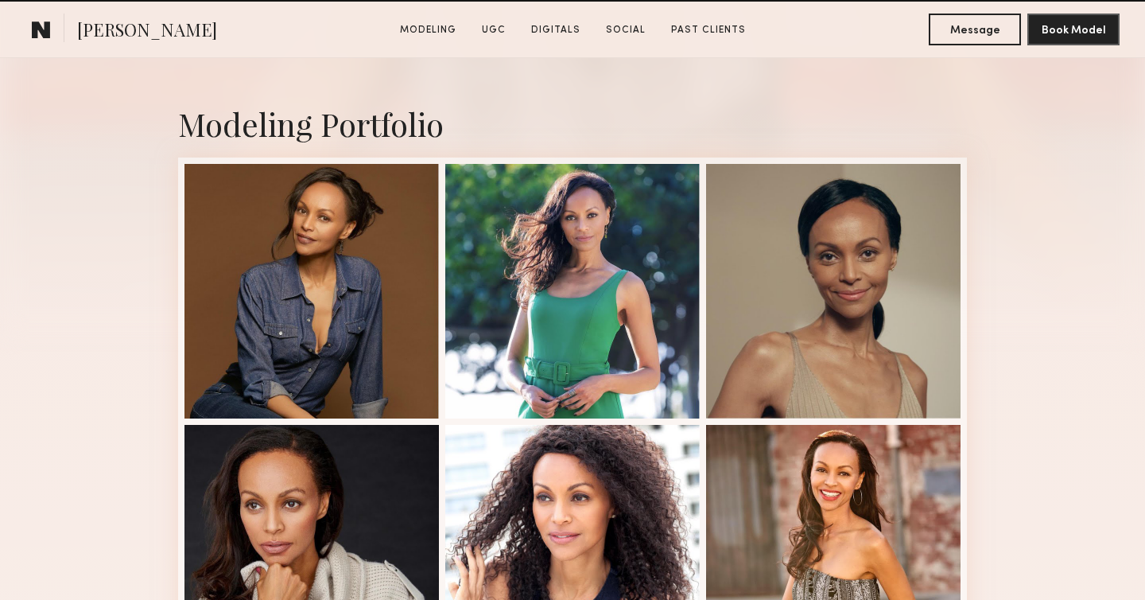
scroll to position [492, 0]
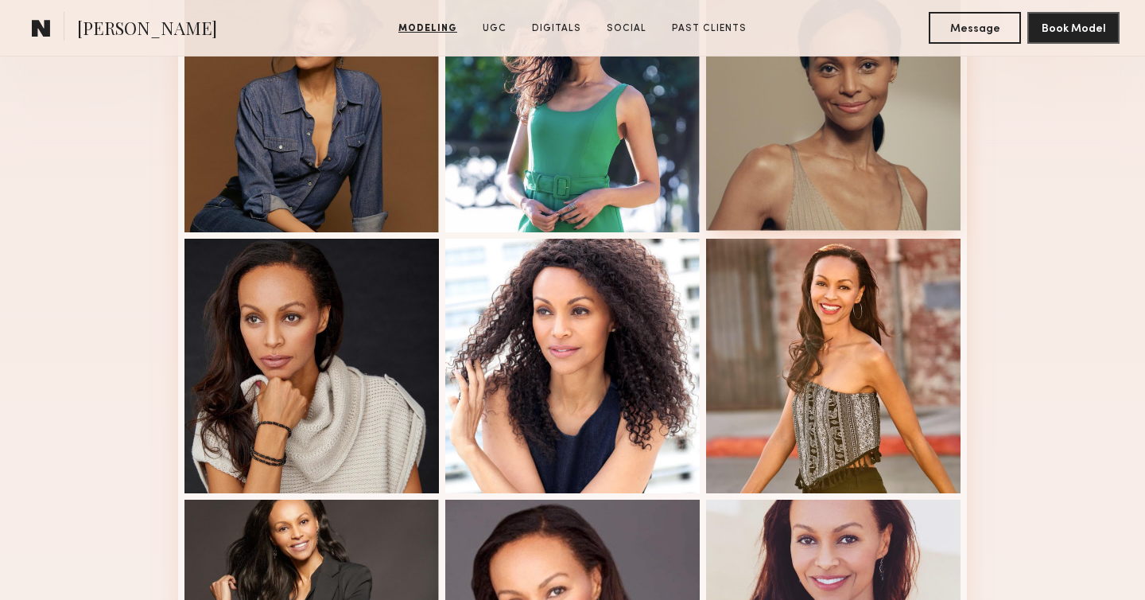
click at [802, 138] on div at bounding box center [833, 103] width 254 height 254
